Goal: Task Accomplishment & Management: Use online tool/utility

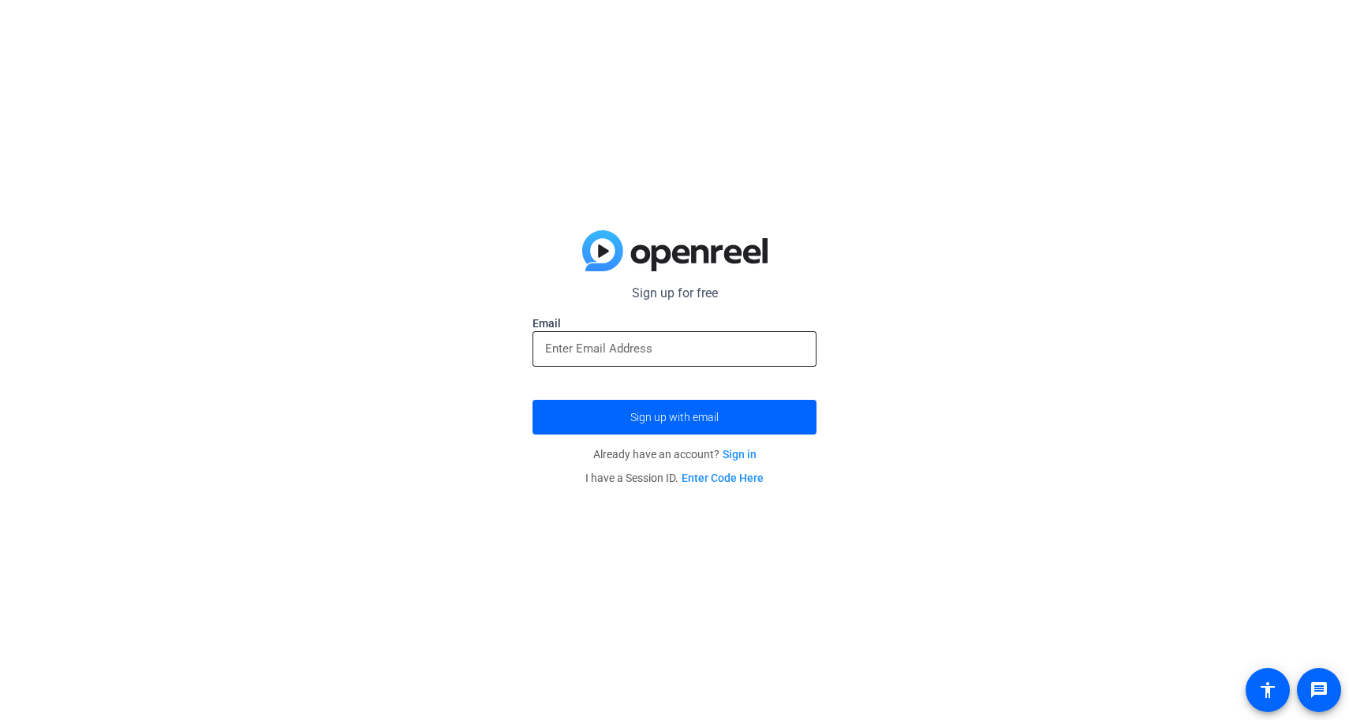
click at [604, 353] on input "email" at bounding box center [674, 348] width 259 height 19
type input "[EMAIL_ADDRESS][DOMAIN_NAME]"
click at [533, 400] on button "Sign up with email" at bounding box center [675, 417] width 284 height 35
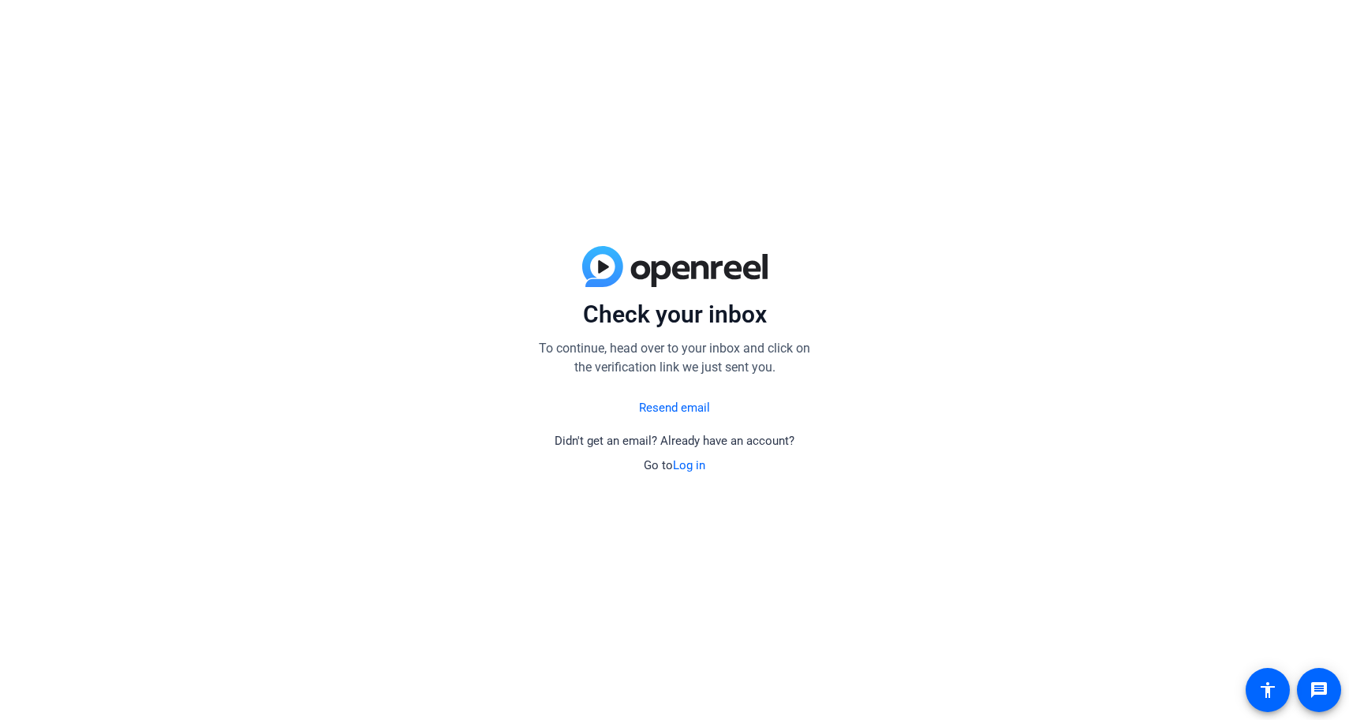
click at [682, 469] on link "Log in" at bounding box center [689, 465] width 32 height 14
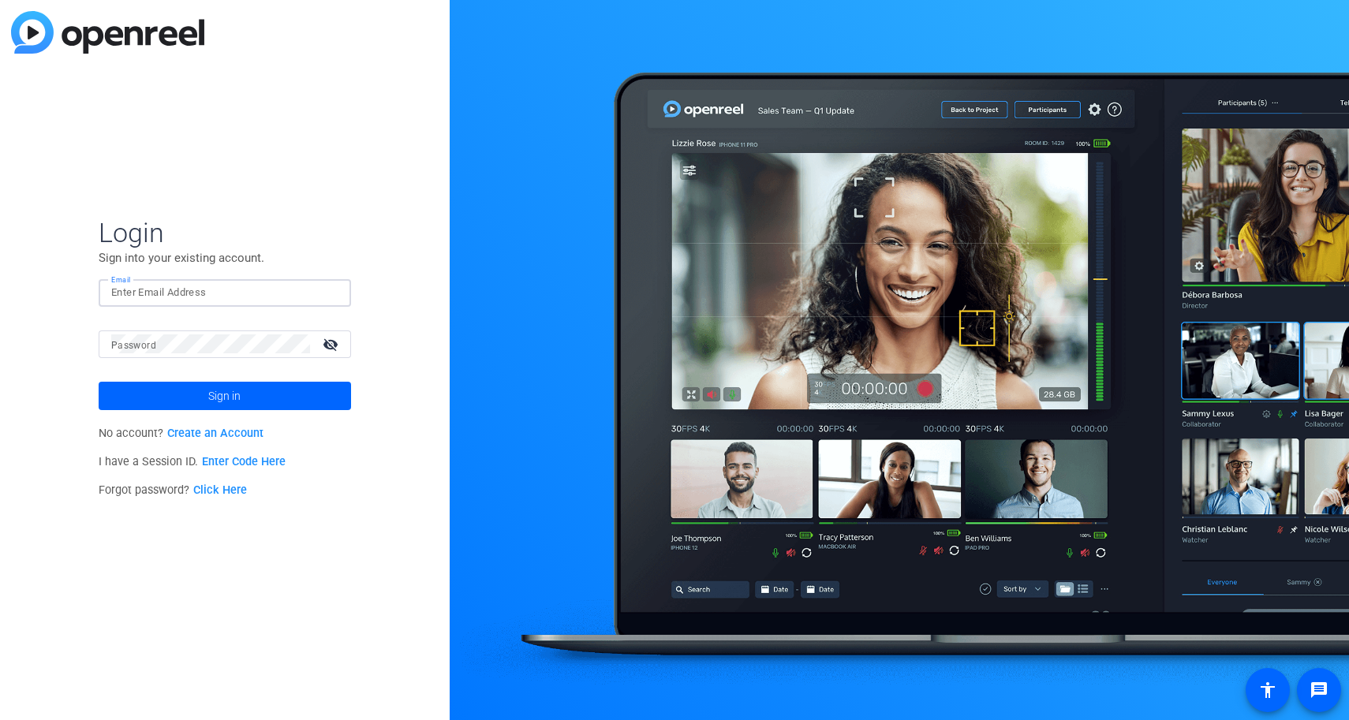
click at [217, 301] on input "Email" at bounding box center [224, 292] width 227 height 19
type input "[EMAIL_ADDRESS][DOMAIN_NAME]"
click at [220, 357] on div at bounding box center [210, 345] width 199 height 28
click at [99, 382] on button "Sign in" at bounding box center [225, 396] width 252 height 28
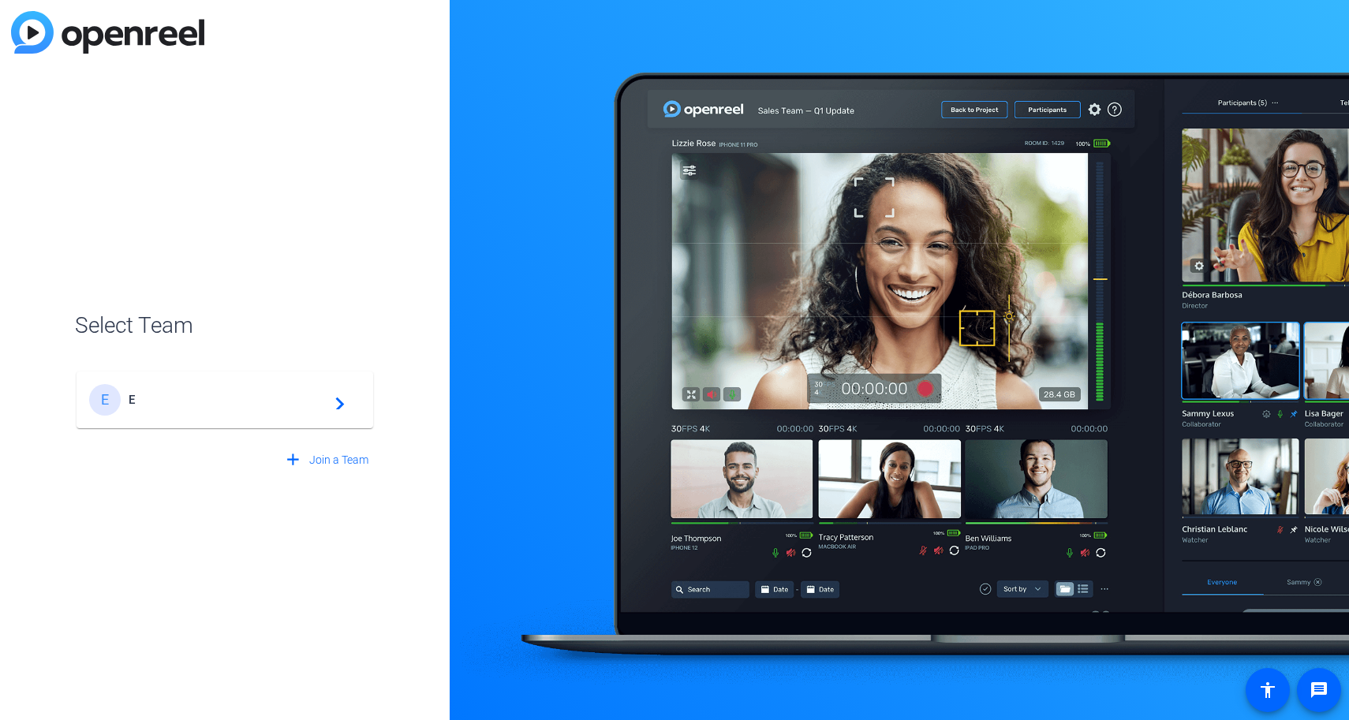
click at [155, 408] on div "E E navigate_next" at bounding box center [224, 400] width 271 height 32
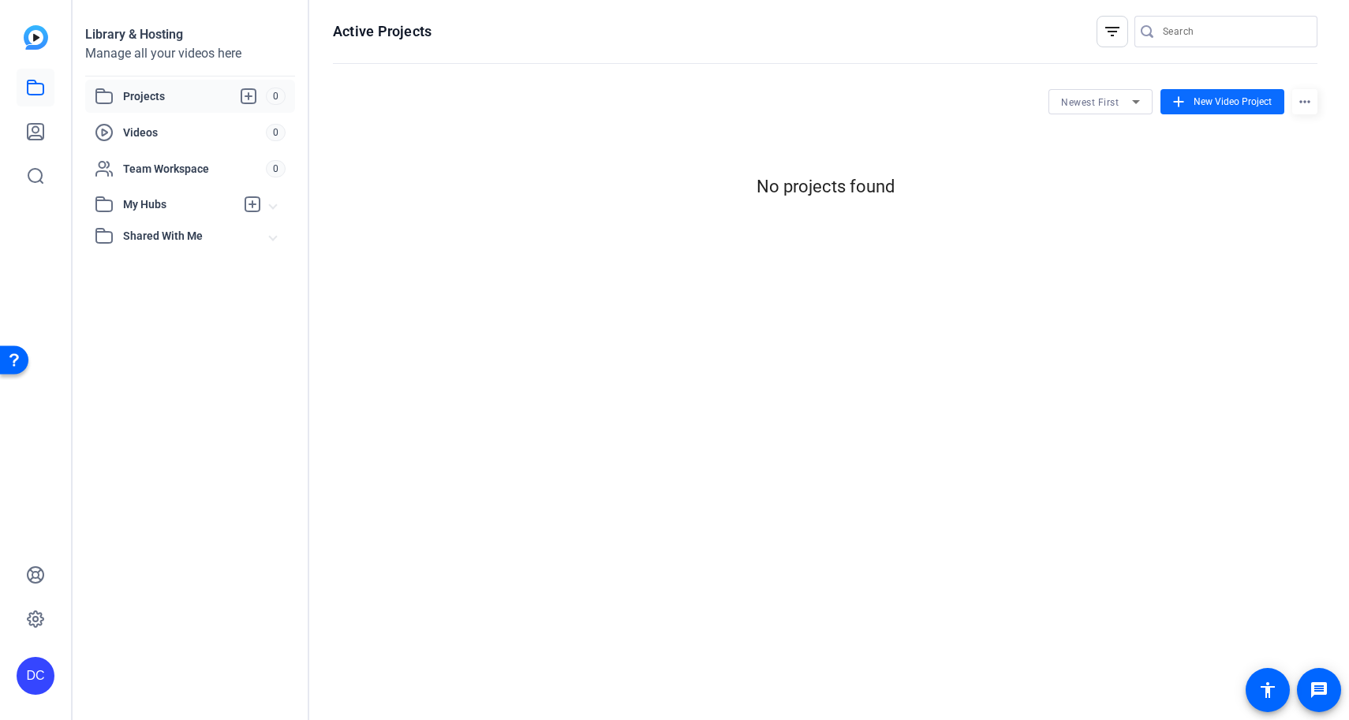
click at [1214, 103] on span "New Video Project" at bounding box center [1233, 102] width 78 height 14
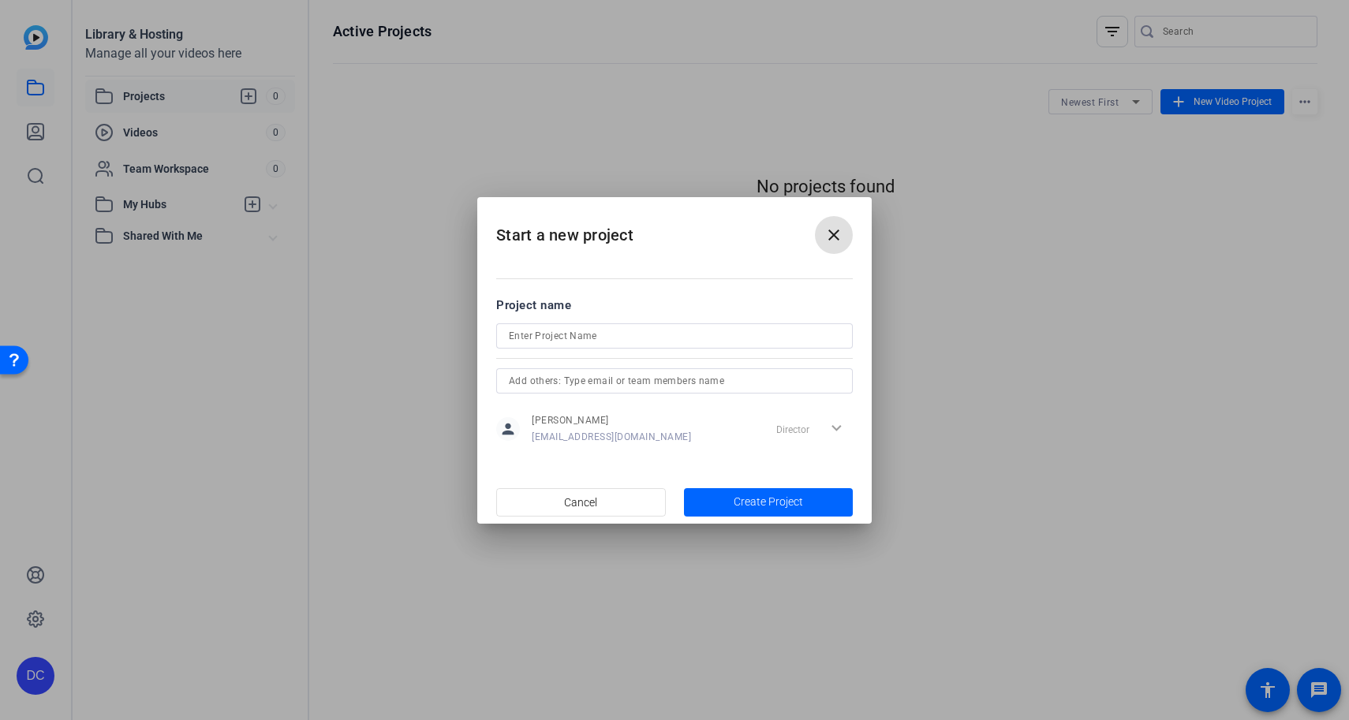
click at [609, 336] on input at bounding box center [674, 336] width 331 height 19
type input "spanish"
click at [756, 521] on mat-dialog-actions "Cancel Create Project" at bounding box center [674, 501] width 394 height 43
click at [756, 508] on span "Create Project" at bounding box center [768, 502] width 69 height 17
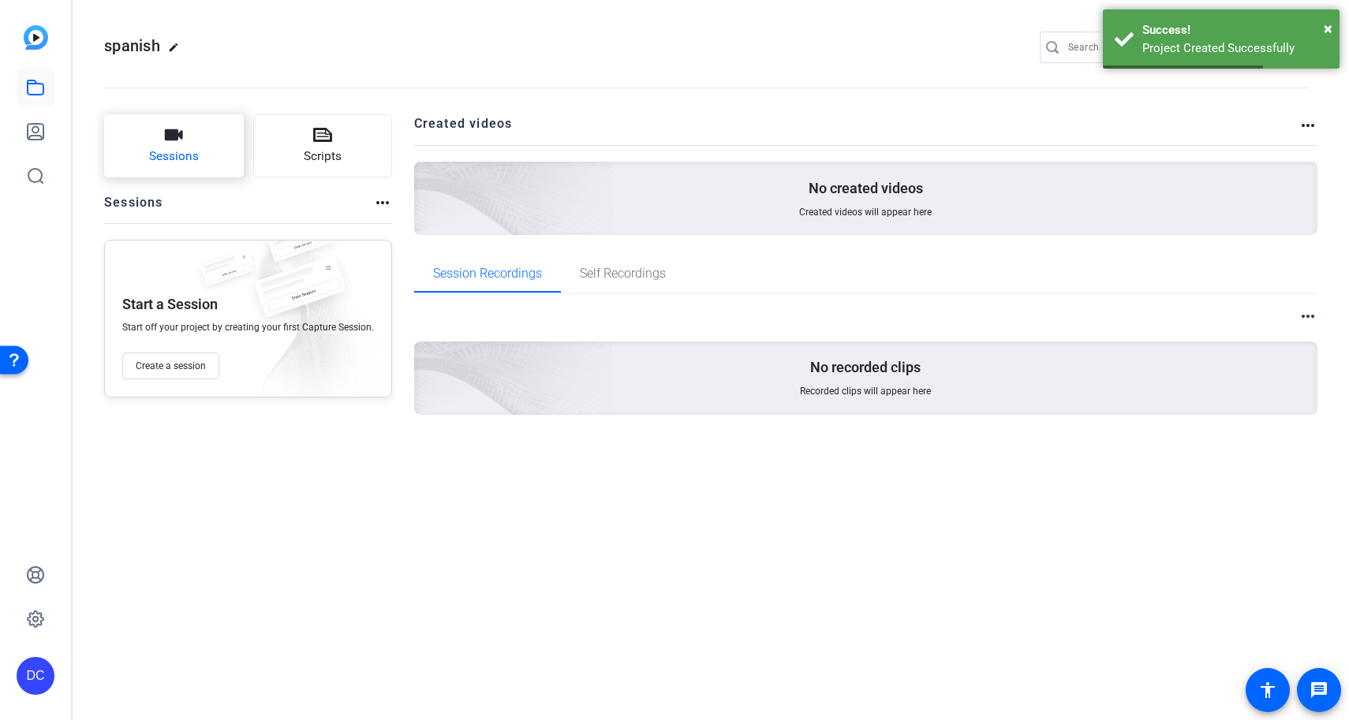
click at [172, 163] on span "Sessions" at bounding box center [174, 157] width 50 height 18
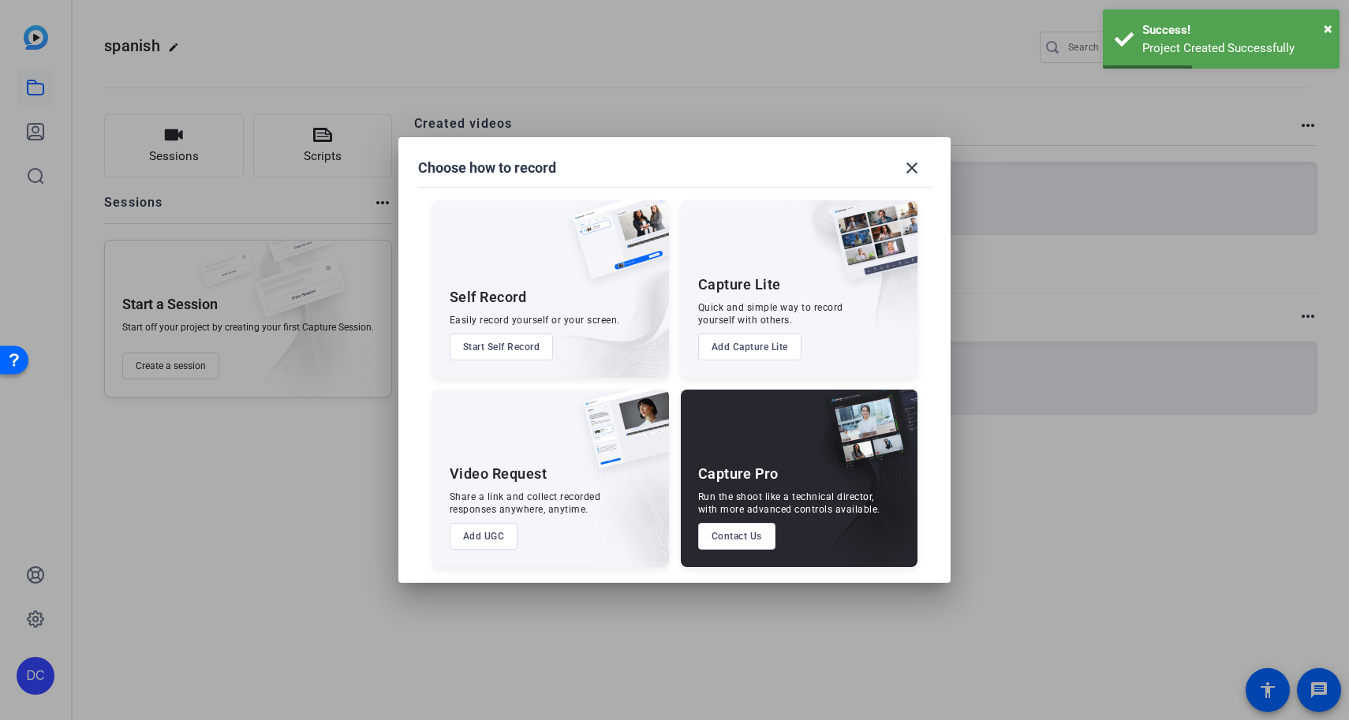
click at [485, 355] on button "Start Self Record" at bounding box center [502, 347] width 104 height 27
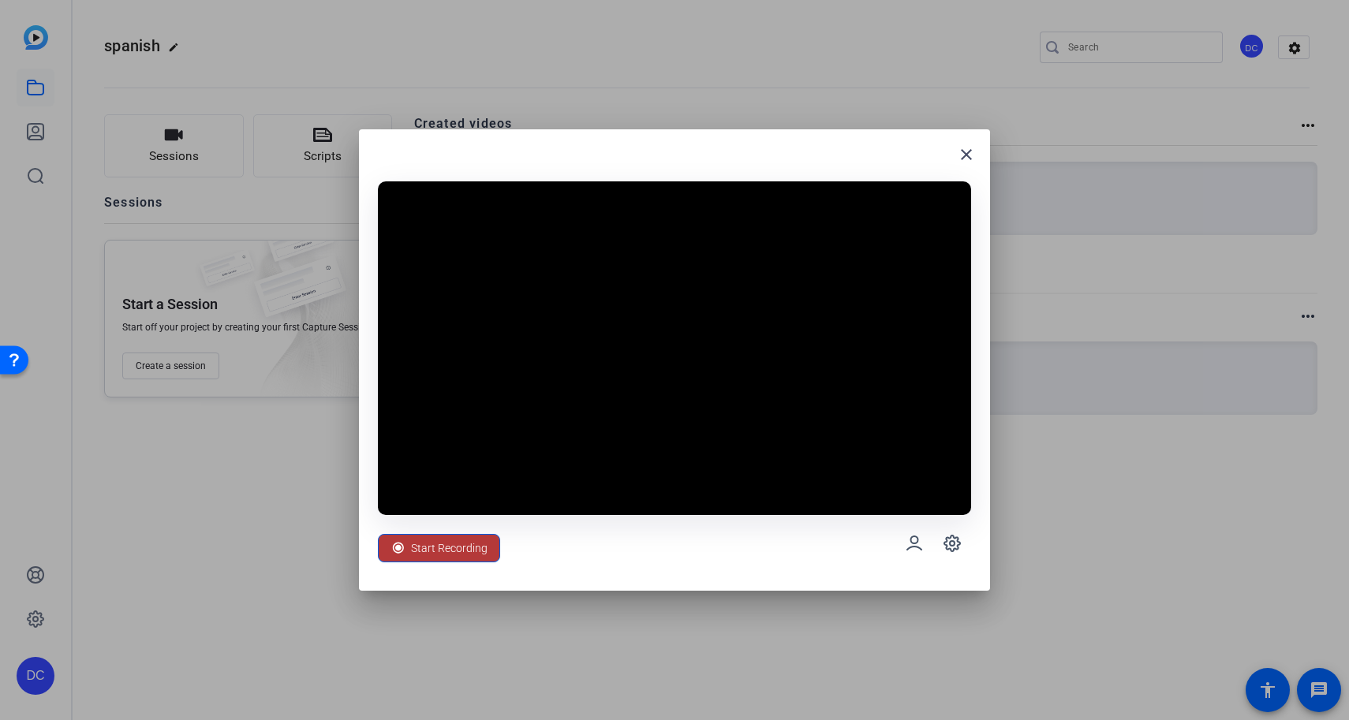
click at [490, 556] on span at bounding box center [439, 548] width 121 height 38
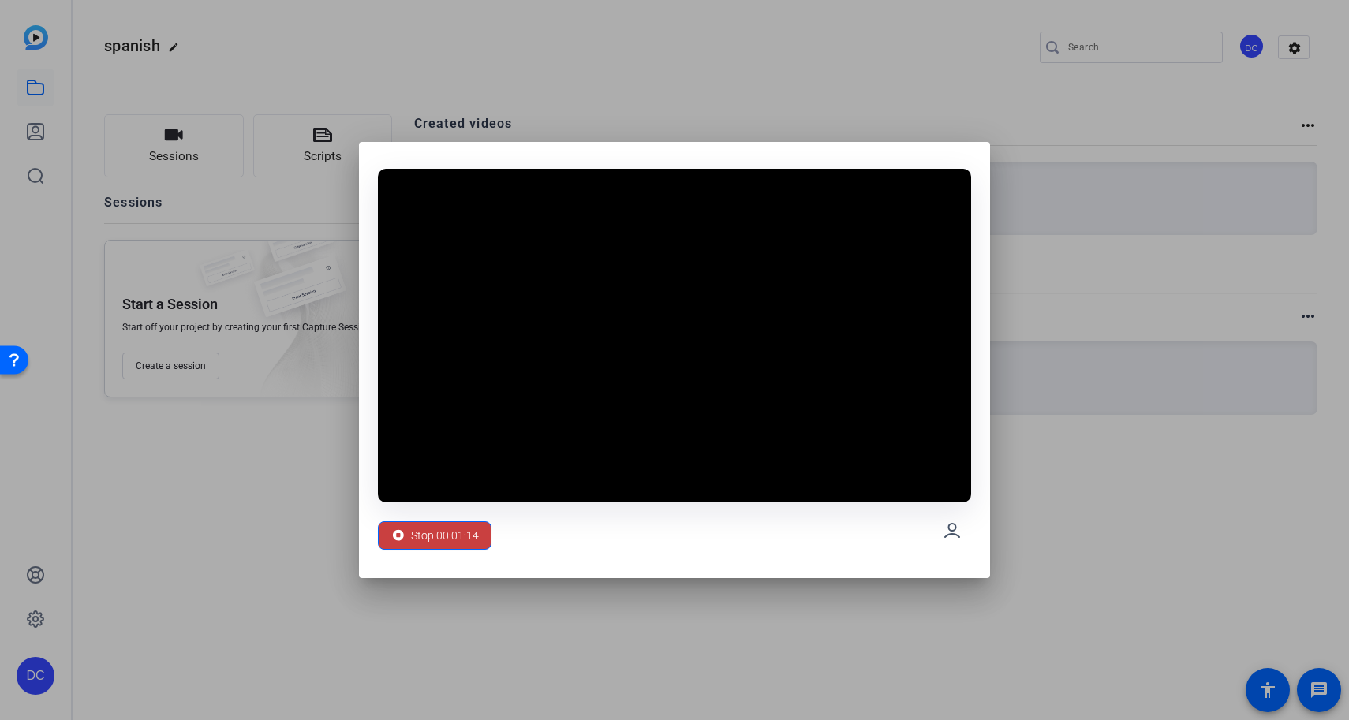
click at [477, 540] on span at bounding box center [435, 536] width 112 height 38
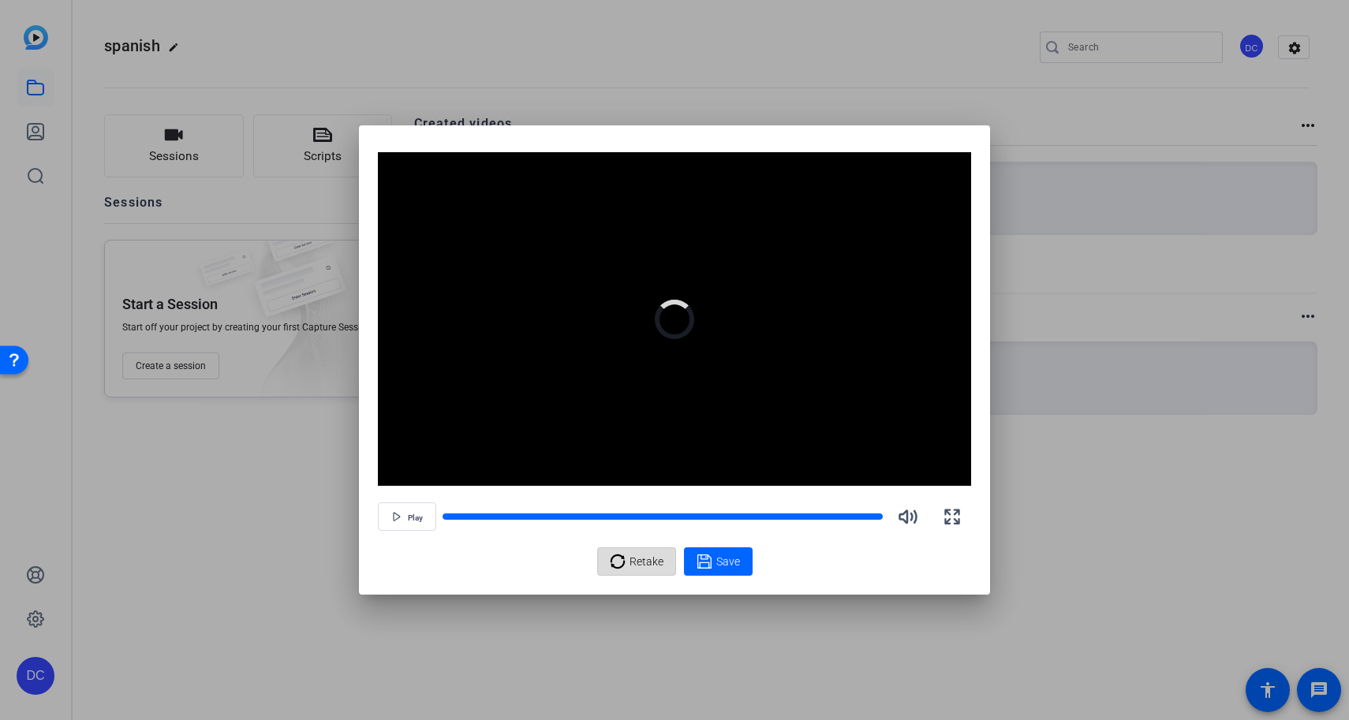
click at [649, 565] on span "Retake" at bounding box center [647, 562] width 34 height 30
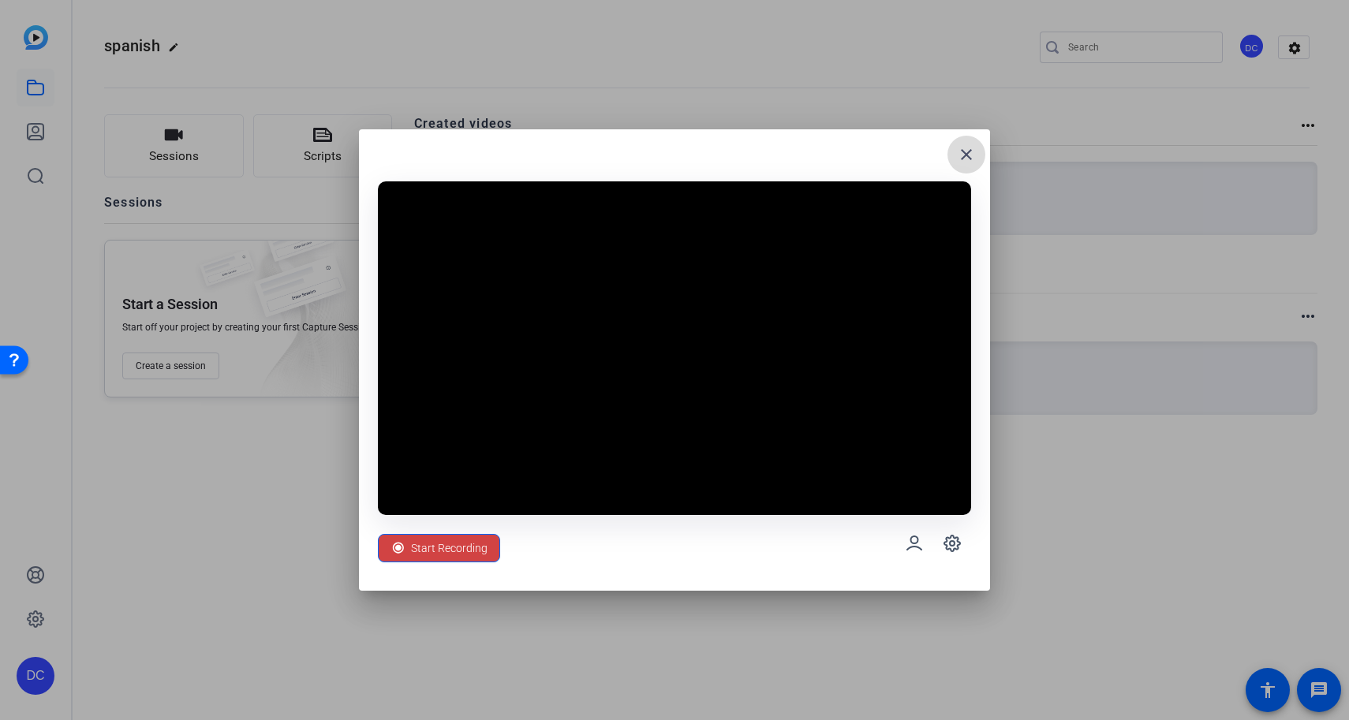
click at [963, 156] on mat-icon "close" at bounding box center [966, 154] width 19 height 19
